Goal: Task Accomplishment & Management: Use online tool/utility

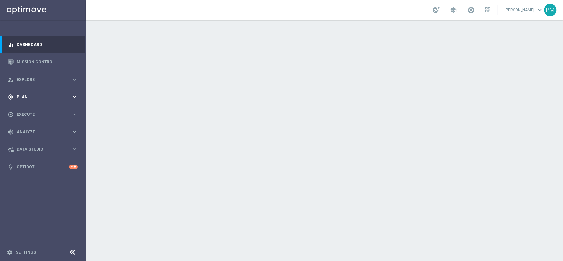
click at [30, 95] on span "Plan" at bounding box center [44, 97] width 54 height 4
click at [32, 130] on span "Templates" at bounding box center [40, 130] width 47 height 4
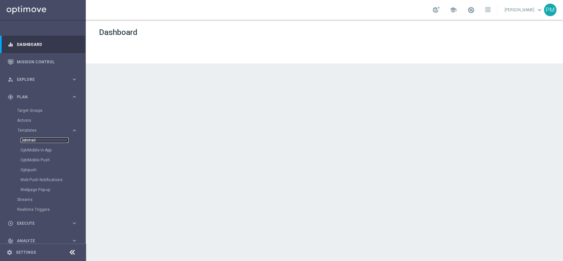
click at [32, 141] on link "Optimail" at bounding box center [44, 140] width 48 height 5
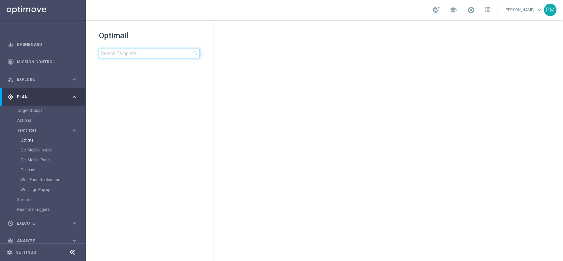
click at [158, 56] on input at bounding box center [149, 53] width 101 height 9
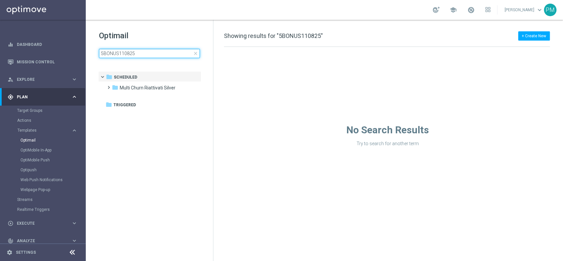
click at [164, 54] on input "5BONUS110825" at bounding box center [149, 53] width 101 height 9
type input "5BONUS110825 - 2025-08-11"
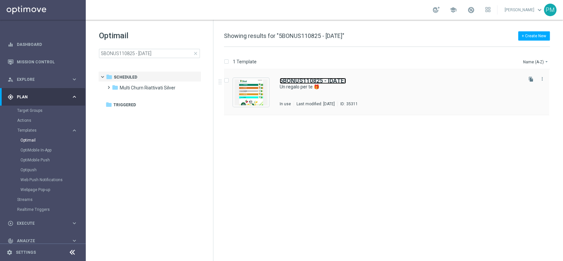
click at [293, 78] on b "5BONUS110825 - 2025-08-11" at bounding box center [313, 80] width 66 height 7
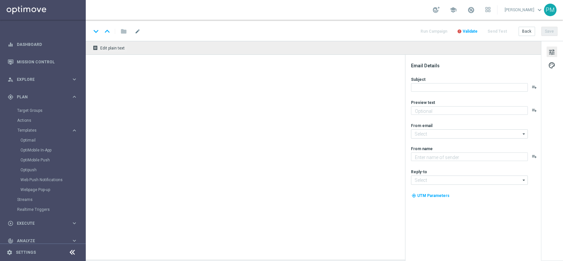
type textarea "Scopri le novità su Sisal 🎯"
type input "newsletter@comunicazioni.sisal.it"
type textarea "Sisal"
type input "info@sisal.it"
